Goal: Transaction & Acquisition: Purchase product/service

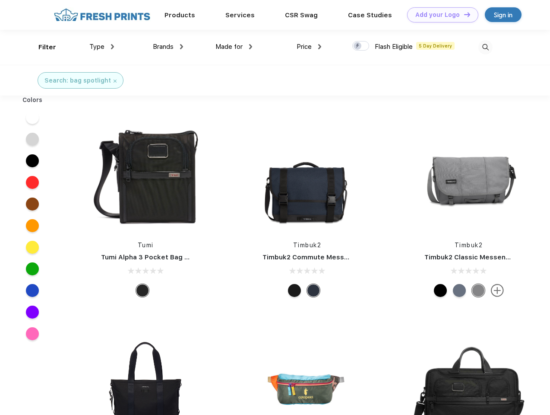
scroll to position [0, 0]
click at [440, 15] on link "Add your Logo Design Tool" at bounding box center [442, 14] width 71 height 15
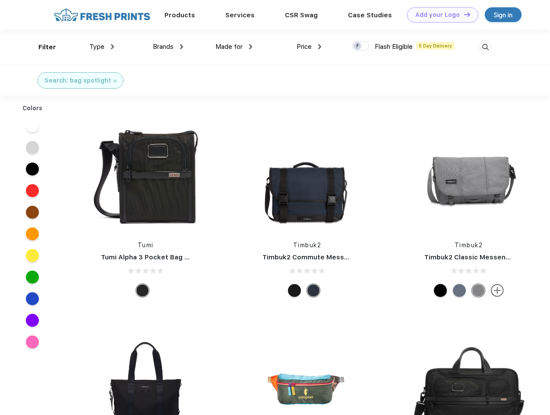
click at [0, 0] on div "Design Tool" at bounding box center [0, 0] width 0 height 0
click at [463, 14] on link "Add your Logo Design Tool" at bounding box center [442, 14] width 71 height 15
click at [41, 47] on div "Filter" at bounding box center [47, 47] width 18 height 10
click at [102, 47] on span "Type" at bounding box center [96, 47] width 15 height 8
click at [168, 47] on span "Brands" at bounding box center [163, 47] width 21 height 8
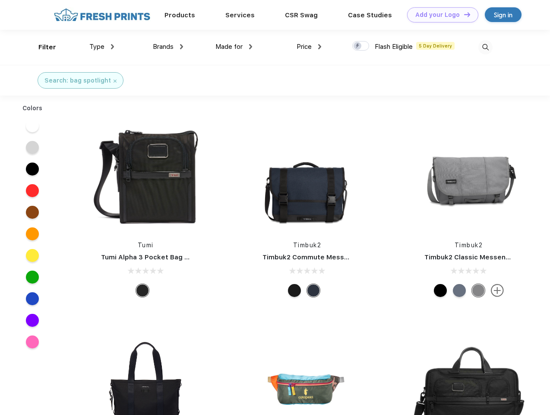
click at [234, 47] on span "Made for" at bounding box center [228, 47] width 27 height 8
click at [309, 47] on span "Price" at bounding box center [304, 47] width 15 height 8
click at [361, 46] on div at bounding box center [360, 45] width 17 height 9
click at [358, 46] on input "checkbox" at bounding box center [355, 44] width 6 height 6
click at [485, 47] on img at bounding box center [485, 47] width 14 height 14
